Goal: Find specific page/section: Find specific page/section

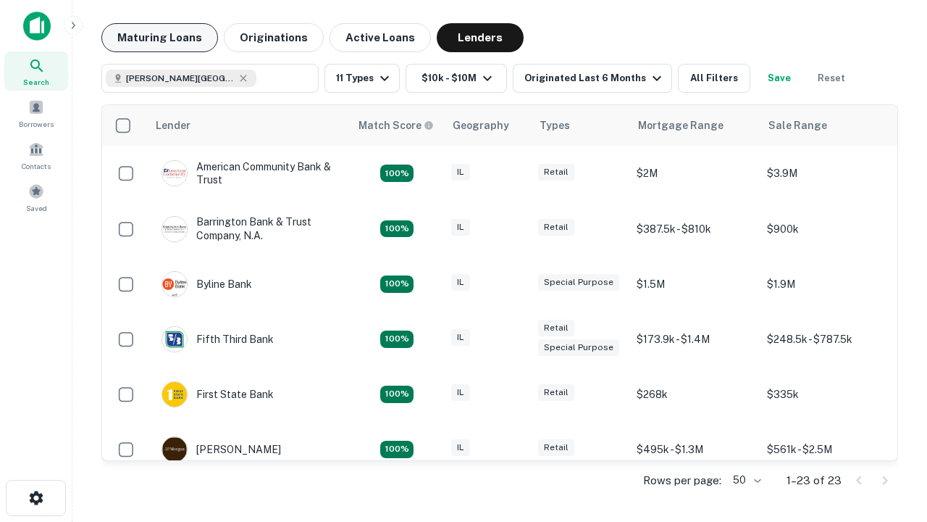
click at [159, 38] on button "Maturing Loans" at bounding box center [159, 37] width 117 height 29
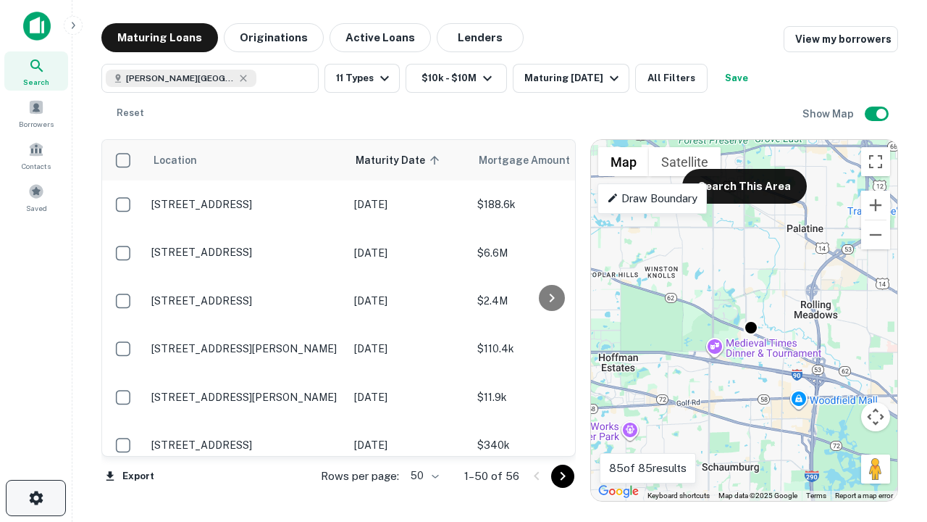
click at [35, 498] on icon "button" at bounding box center [36, 497] width 17 height 17
